Goal: Check status: Check status

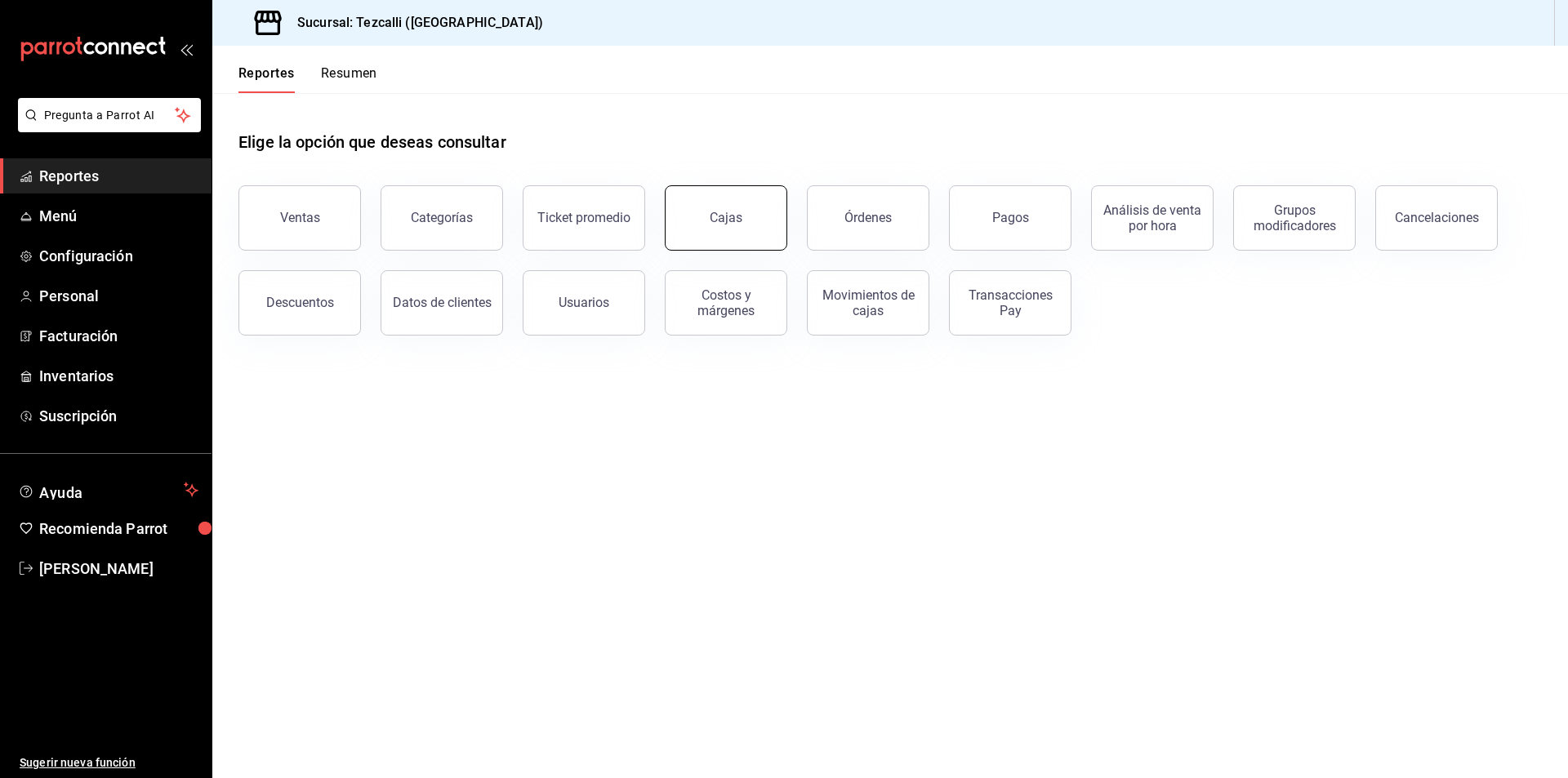
click at [676, 218] on button "Cajas" at bounding box center [726, 218] width 123 height 65
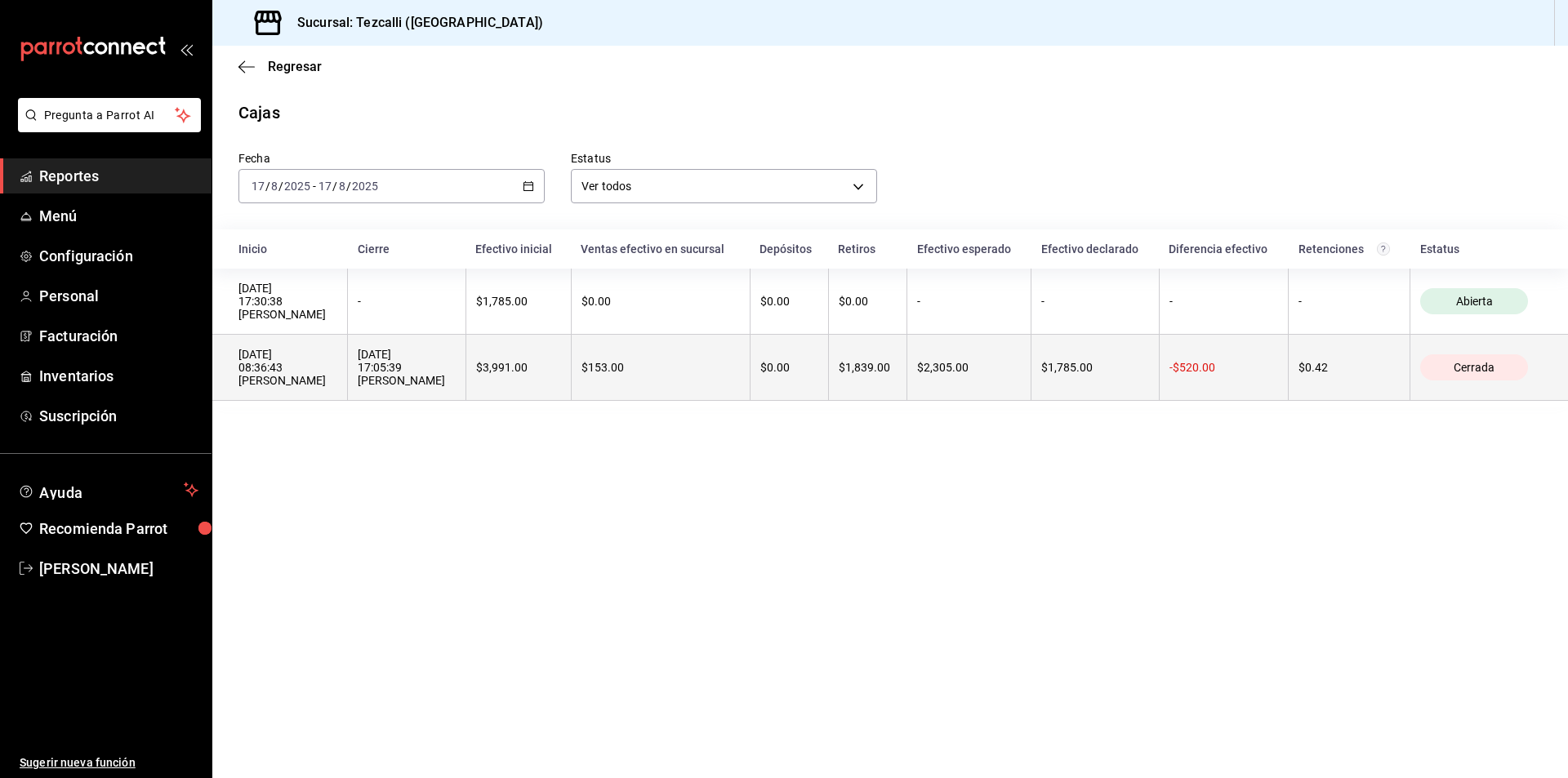
click at [717, 370] on div "$153.00" at bounding box center [660, 367] width 158 height 13
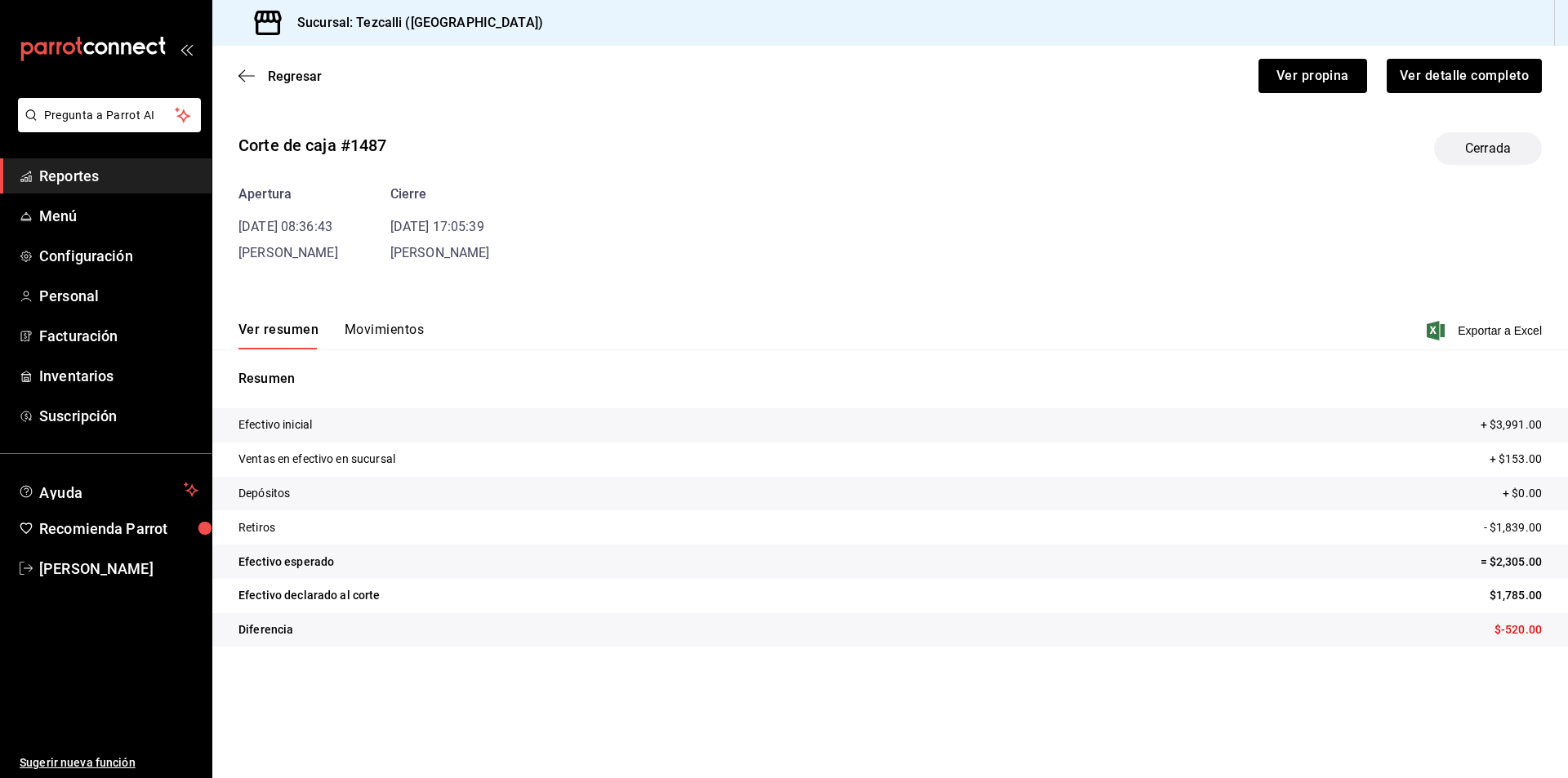
click at [389, 327] on button "Movimientos" at bounding box center [384, 336] width 79 height 28
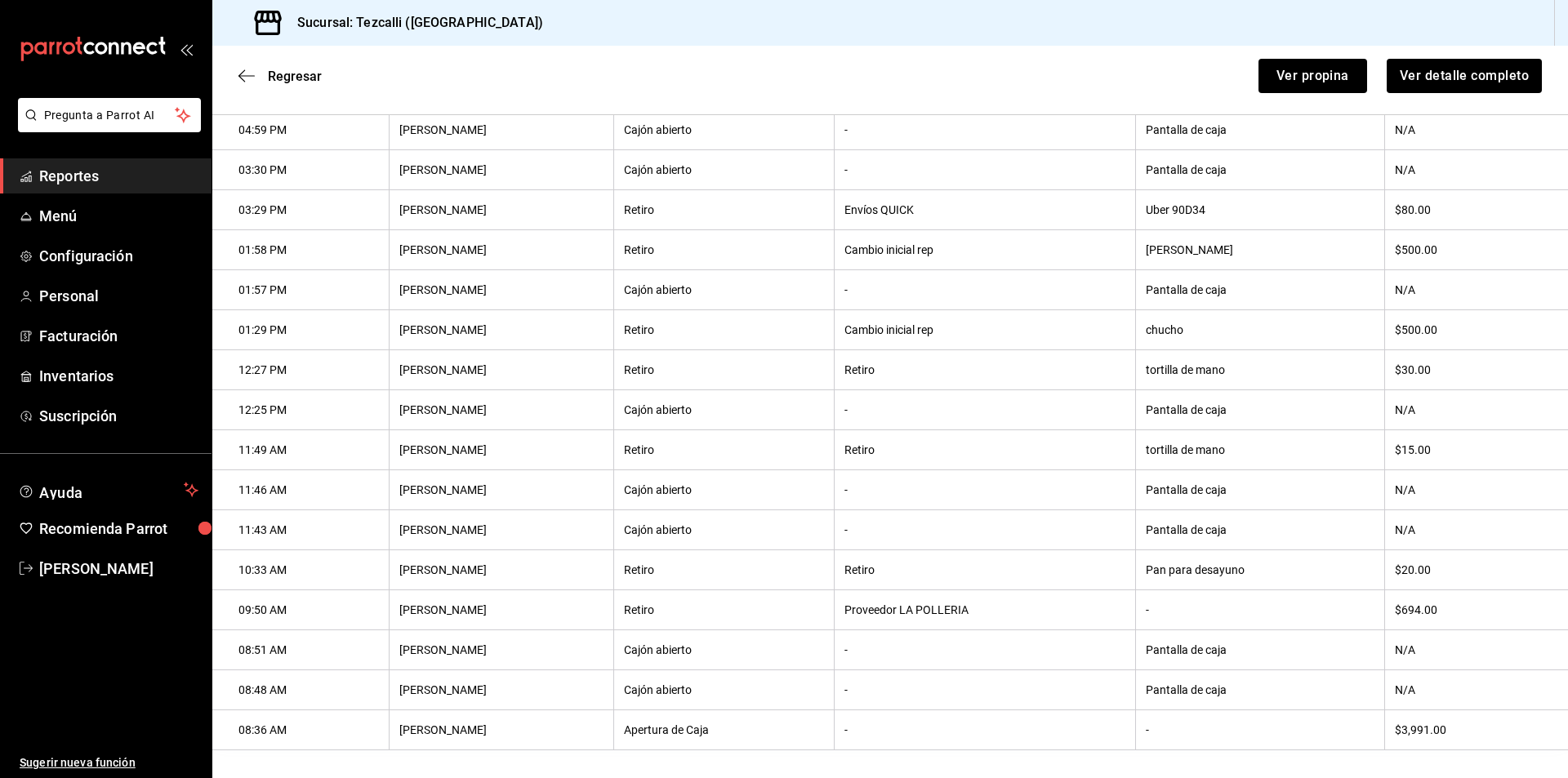
scroll to position [497, 0]
